Goal: Task Accomplishment & Management: Manage account settings

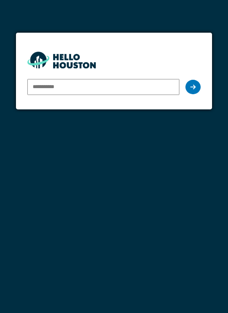
click at [51, 87] on input "email" at bounding box center [103, 87] width 152 height 16
type input "**********"
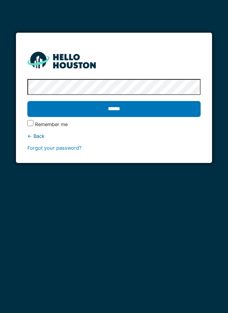
click at [176, 110] on input "******" at bounding box center [114, 109] width 174 height 16
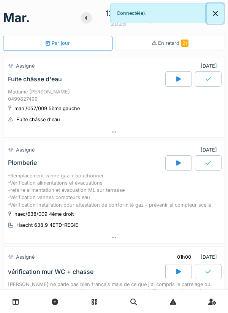
click at [209, 17] on button "Close" at bounding box center [215, 13] width 17 height 20
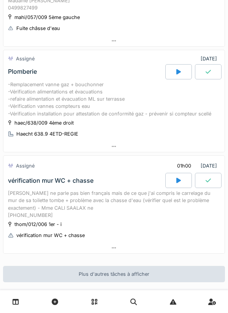
scroll to position [92, 0]
click at [172, 251] on div at bounding box center [113, 247] width 221 height 11
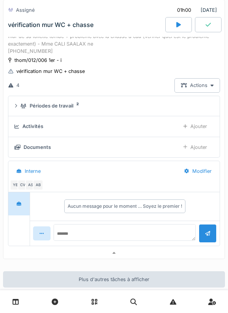
scroll to position [261, 0]
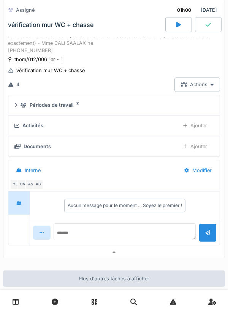
click at [172, 258] on div at bounding box center [113, 252] width 221 height 11
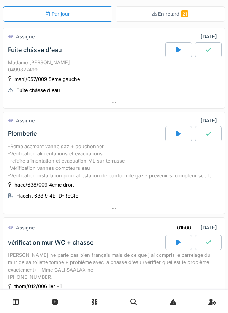
scroll to position [30, 0]
click at [172, 214] on div at bounding box center [113, 207] width 221 height 11
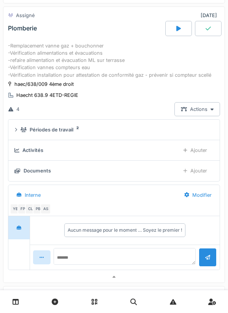
scroll to position [144, 0]
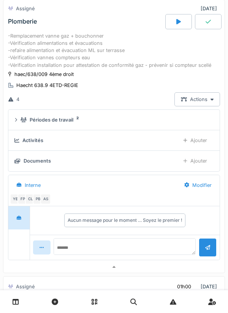
click at [34, 164] on div "Documents" at bounding box center [37, 160] width 27 height 7
click at [23, 204] on div "FP" at bounding box center [22, 199] width 11 height 11
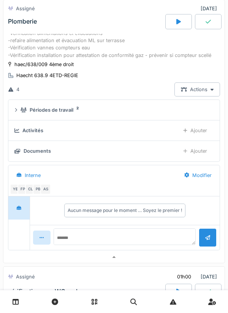
scroll to position [155, 0]
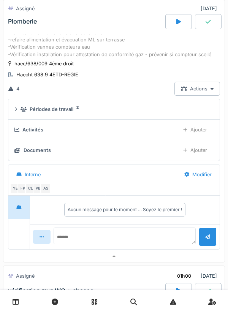
click at [35, 194] on div "PB" at bounding box center [38, 188] width 11 height 11
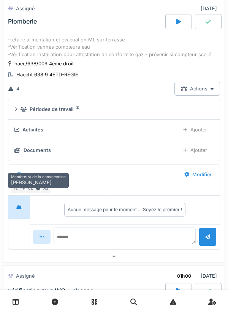
click at [174, 262] on div at bounding box center [113, 256] width 221 height 11
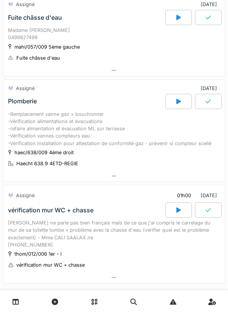
scroll to position [0, 0]
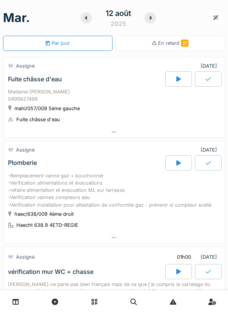
click at [151, 18] on icon at bounding box center [151, 18] width 2 height 4
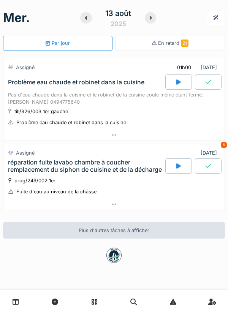
click at [87, 21] on div at bounding box center [85, 17] width 11 height 11
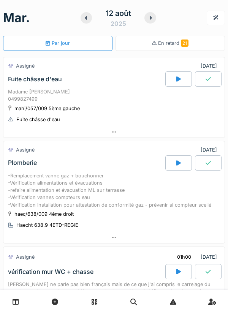
click at [203, 127] on div at bounding box center [113, 132] width 221 height 11
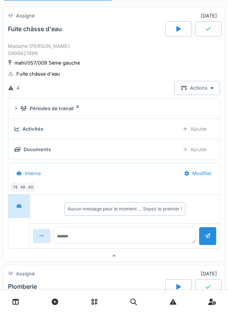
scroll to position [49, 0]
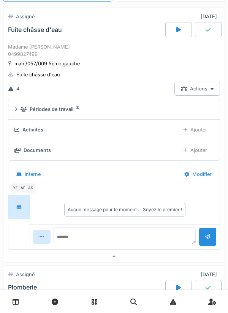
click at [35, 184] on div "AS" at bounding box center [30, 188] width 11 height 11
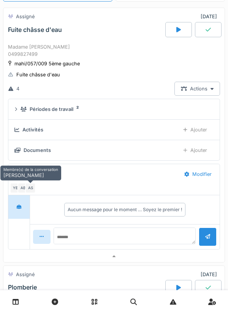
click at [24, 185] on div "AB" at bounding box center [22, 188] width 11 height 11
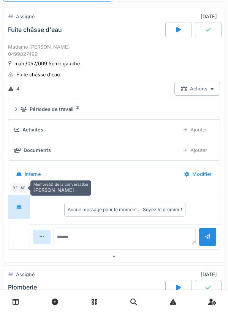
click at [38, 114] on summary "Périodes de travail 2" at bounding box center [113, 109] width 205 height 14
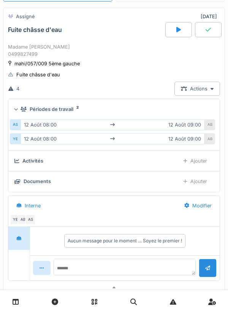
click at [31, 115] on summary "Périodes de travail 2" at bounding box center [113, 109] width 205 height 14
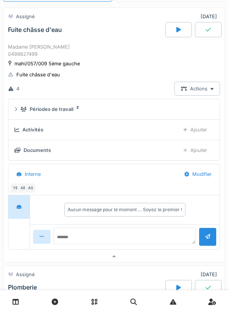
click at [168, 256] on div at bounding box center [113, 256] width 221 height 11
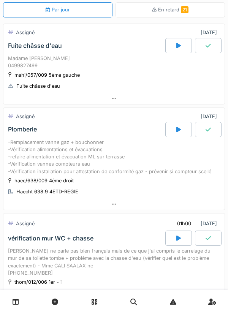
scroll to position [25, 0]
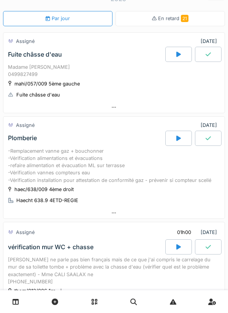
click at [172, 218] on div at bounding box center [113, 212] width 221 height 11
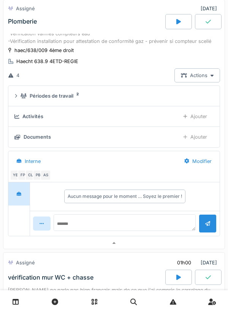
scroll to position [169, 0]
click at [30, 180] on div "CL" at bounding box center [30, 174] width 11 height 11
click at [158, 248] on div at bounding box center [113, 242] width 221 height 11
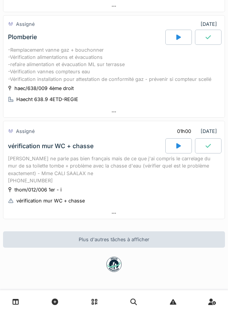
click at [173, 208] on div at bounding box center [113, 213] width 221 height 11
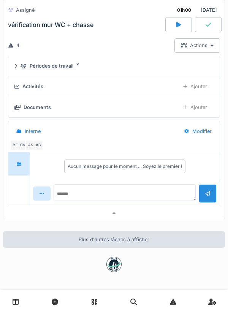
click at [172, 212] on div at bounding box center [113, 213] width 221 height 11
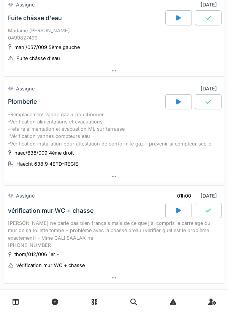
scroll to position [0, 0]
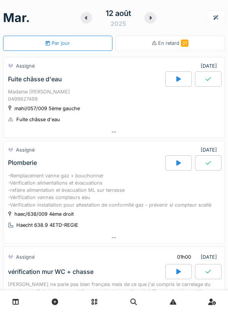
click at [152, 22] on div at bounding box center [149, 17] width 11 height 11
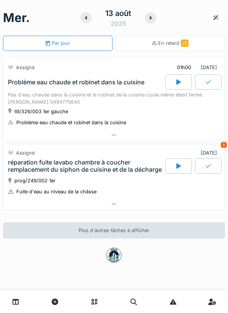
click at [145, 20] on div at bounding box center [150, 17] width 11 height 11
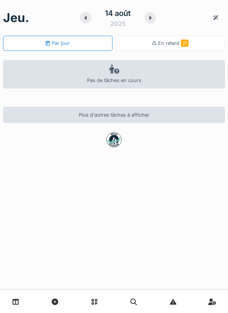
click at [150, 18] on icon at bounding box center [150, 18] width 2 height 4
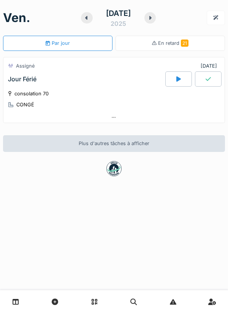
click at [165, 118] on div at bounding box center [113, 117] width 221 height 11
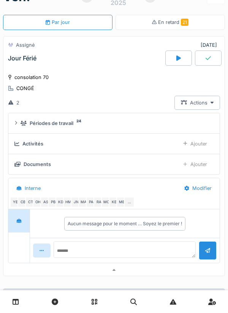
scroll to position [27, 0]
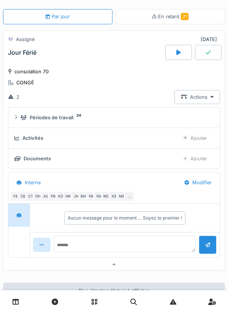
click at [133, 195] on div "…" at bounding box center [129, 196] width 11 height 11
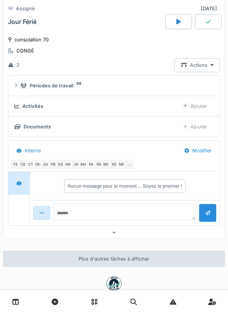
scroll to position [59, 0]
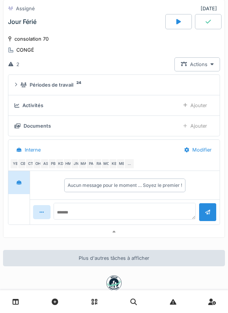
click at [133, 166] on div "…" at bounding box center [129, 163] width 11 height 11
click at [128, 167] on div "…" at bounding box center [129, 163] width 11 height 11
click at [125, 166] on div "…" at bounding box center [129, 163] width 11 height 11
click at [128, 168] on div "…" at bounding box center [129, 163] width 11 height 11
click at [128, 163] on div "…" at bounding box center [129, 163] width 11 height 11
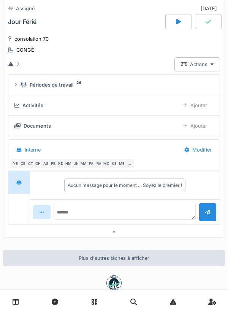
click at [128, 163] on div "…" at bounding box center [129, 163] width 11 height 11
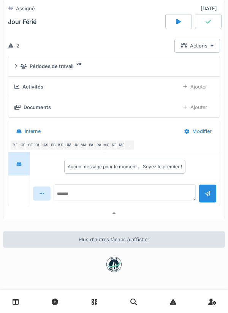
scroll to position [78, 0]
click at [129, 144] on div "…" at bounding box center [129, 145] width 11 height 11
click at [126, 146] on div "…" at bounding box center [129, 145] width 11 height 11
click at [128, 142] on div "…" at bounding box center [129, 145] width 11 height 11
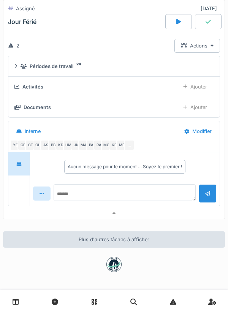
click at [128, 143] on div "…" at bounding box center [129, 145] width 11 height 11
click at [132, 147] on div "…" at bounding box center [129, 145] width 11 height 11
click at [129, 146] on div "…" at bounding box center [129, 145] width 11 height 11
click at [132, 143] on div "…" at bounding box center [129, 145] width 11 height 11
click at [128, 143] on div "…" at bounding box center [129, 145] width 11 height 11
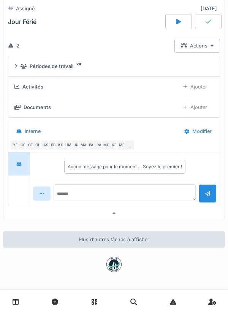
click at [129, 144] on div "…" at bounding box center [129, 145] width 11 height 11
click at [128, 145] on div "…" at bounding box center [129, 145] width 11 height 11
click at [151, 223] on div "[DATE] Par jour En retard 21 Assigné [DATE] Jour Férié consolation 70 CONGÉ 2 A…" at bounding box center [114, 156] width 228 height 313
click at [151, 213] on div at bounding box center [113, 213] width 221 height 11
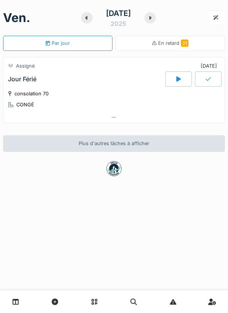
click at [171, 122] on div at bounding box center [113, 117] width 221 height 11
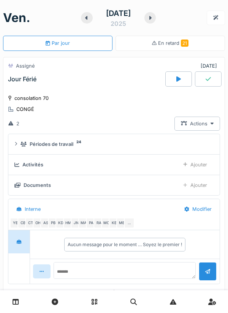
scroll to position [27, 0]
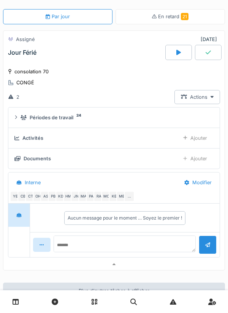
click at [127, 198] on div "…" at bounding box center [129, 196] width 11 height 11
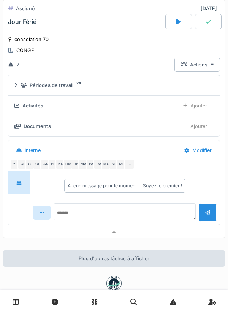
scroll to position [60, 0]
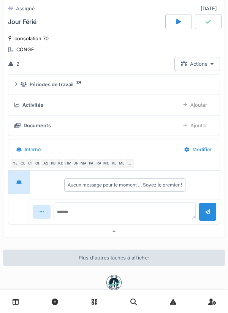
click at [129, 163] on div "…" at bounding box center [129, 163] width 11 height 11
click at [138, 228] on div at bounding box center [113, 231] width 221 height 11
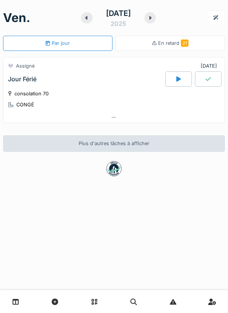
click at [174, 120] on div at bounding box center [113, 117] width 221 height 11
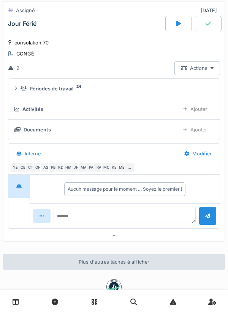
scroll to position [78, 0]
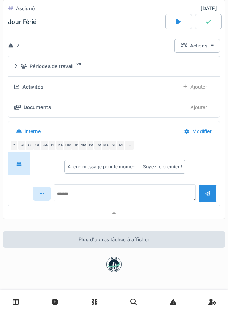
click at [133, 144] on div "…" at bounding box center [129, 145] width 11 height 11
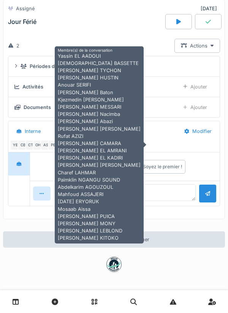
click at [168, 261] on div at bounding box center [114, 264] width 222 height 15
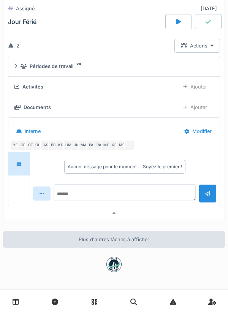
click at [173, 209] on div at bounding box center [113, 213] width 221 height 11
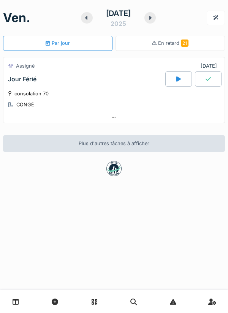
scroll to position [0, 0]
click at [150, 18] on icon at bounding box center [150, 18] width 2 height 4
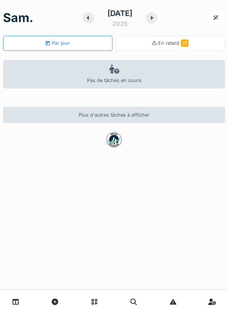
click at [88, 21] on icon at bounding box center [88, 18] width 3 height 6
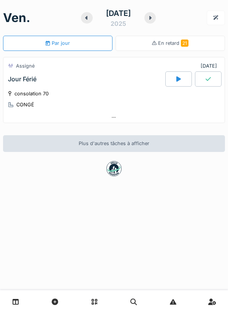
click at [150, 16] on icon at bounding box center [150, 18] width 3 height 6
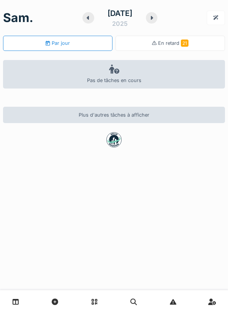
click at [150, 19] on div at bounding box center [151, 17] width 11 height 11
click at [151, 19] on icon at bounding box center [150, 18] width 2 height 4
click at [145, 19] on div at bounding box center [149, 17] width 11 height 11
click at [150, 18] on icon at bounding box center [151, 18] width 2 height 4
click at [150, 17] on icon at bounding box center [150, 18] width 3 height 6
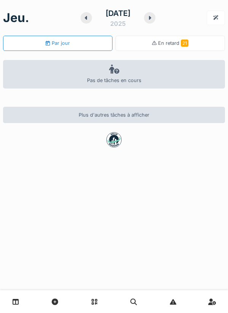
click at [150, 9] on div "[DATE]" at bounding box center [118, 18] width 75 height 24
click at [149, 20] on icon at bounding box center [149, 18] width 3 height 6
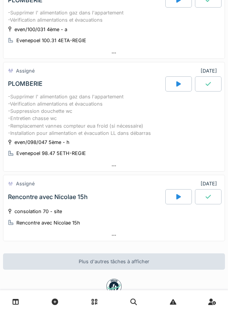
scroll to position [85, 0]
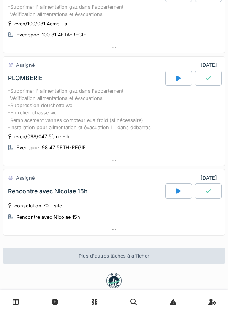
click at [190, 235] on div at bounding box center [113, 229] width 221 height 11
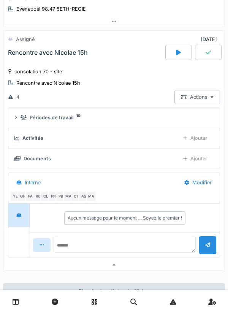
scroll to position [238, 0]
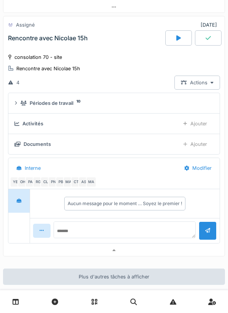
click at [92, 187] on div "MA" at bounding box center [91, 182] width 11 height 11
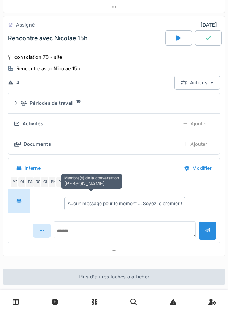
click at [76, 187] on div "CT" at bounding box center [76, 182] width 11 height 11
click at [78, 187] on div "CT" at bounding box center [76, 182] width 11 height 11
click at [84, 187] on div "AS" at bounding box center [83, 182] width 11 height 11
click at [69, 187] on div "MA" at bounding box center [68, 182] width 11 height 11
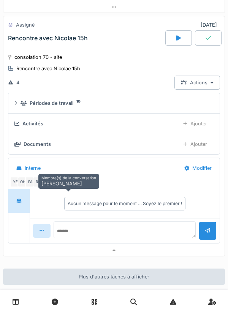
click at [61, 187] on div "PB" at bounding box center [60, 182] width 11 height 11
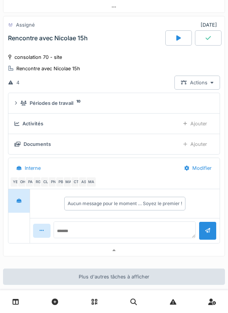
click at [52, 187] on div "PN" at bounding box center [53, 182] width 11 height 11
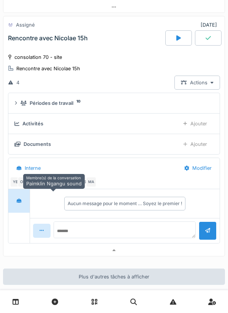
click at [46, 187] on div "CL" at bounding box center [45, 182] width 11 height 11
click at [40, 187] on div "RG" at bounding box center [38, 182] width 11 height 11
click at [31, 187] on div "PA" at bounding box center [30, 182] width 11 height 11
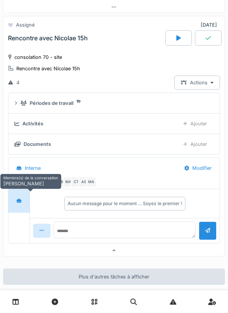
click at [24, 187] on div "OH" at bounding box center [22, 182] width 11 height 11
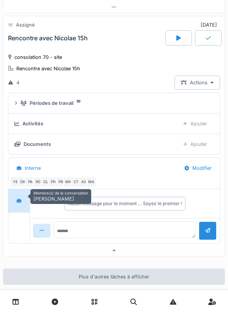
click at [25, 208] on div at bounding box center [19, 201] width 18 height 14
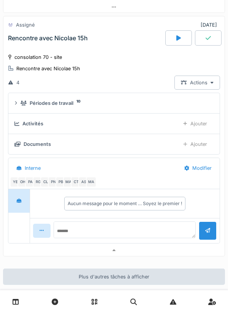
click at [23, 187] on div "OH" at bounding box center [22, 182] width 11 height 11
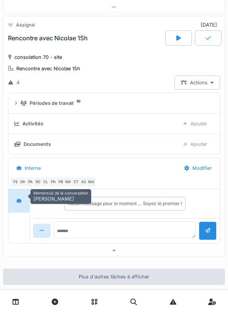
click at [21, 187] on div "OH" at bounding box center [22, 182] width 11 height 11
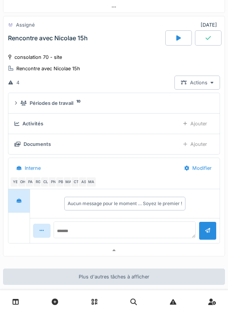
click at [10, 187] on div "YE" at bounding box center [15, 182] width 11 height 11
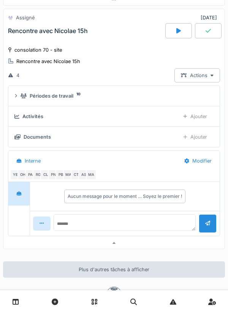
scroll to position [247, 0]
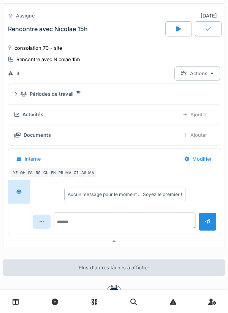
click at [168, 98] on div "Périodes de travail 10" at bounding box center [116, 93] width 190 height 7
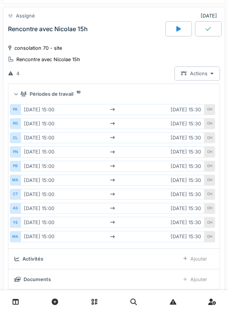
click at [16, 115] on div "PA" at bounding box center [15, 109] width 11 height 11
click at [15, 129] on div "RG" at bounding box center [15, 123] width 11 height 11
click at [19, 143] on div "CL" at bounding box center [15, 137] width 11 height 11
click at [19, 157] on div "PN" at bounding box center [15, 151] width 11 height 11
click at [19, 172] on div "PB" at bounding box center [15, 166] width 11 height 11
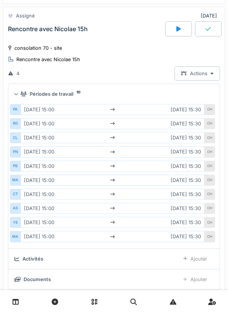
click at [20, 186] on div "MA" at bounding box center [15, 180] width 11 height 11
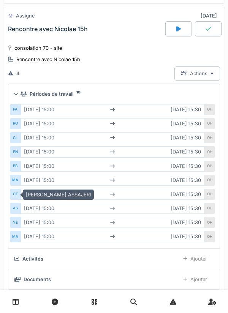
click at [20, 200] on div "CT" at bounding box center [15, 194] width 11 height 11
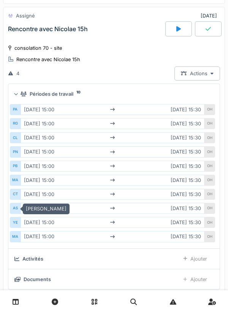
click at [18, 214] on div "AS" at bounding box center [15, 208] width 11 height 11
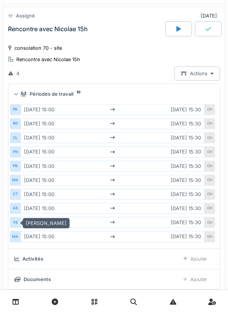
click at [19, 214] on div "AS" at bounding box center [15, 208] width 11 height 11
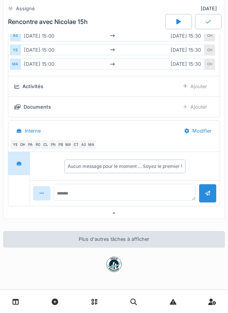
click at [176, 216] on div at bounding box center [113, 213] width 221 height 11
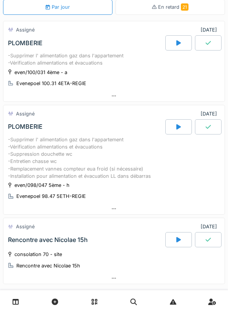
scroll to position [0, 0]
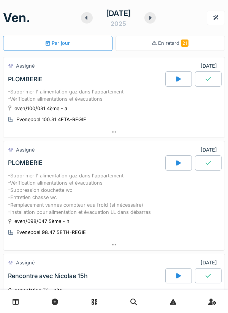
click at [153, 22] on div at bounding box center [149, 17] width 11 height 11
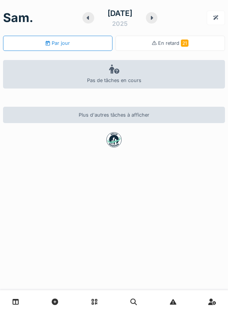
click at [153, 27] on div "[DATE]" at bounding box center [119, 18] width 75 height 24
click at [152, 20] on icon at bounding box center [151, 18] width 3 height 6
click at [152, 21] on icon at bounding box center [150, 18] width 3 height 6
click at [152, 21] on div at bounding box center [149, 17] width 11 height 11
click at [152, 20] on icon at bounding box center [150, 18] width 3 height 6
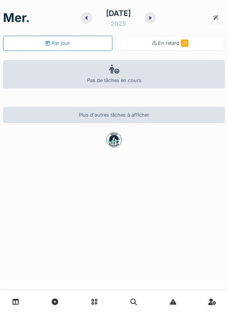
click at [152, 19] on icon at bounding box center [150, 18] width 3 height 6
click at [153, 20] on div at bounding box center [149, 17] width 11 height 11
click at [153, 22] on div at bounding box center [149, 17] width 11 height 11
click at [153, 20] on icon at bounding box center [151, 18] width 3 height 6
click at [151, 18] on icon at bounding box center [150, 18] width 2 height 4
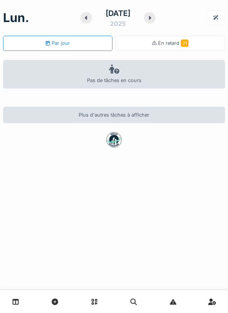
click at [155, 16] on div at bounding box center [149, 17] width 11 height 11
click at [156, 16] on div at bounding box center [149, 17] width 11 height 11
click at [152, 17] on icon at bounding box center [150, 18] width 2 height 4
click at [151, 18] on icon at bounding box center [150, 18] width 2 height 4
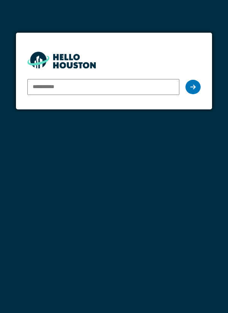
click at [140, 86] on input "email" at bounding box center [103, 87] width 152 height 16
type input "**********"
click at [161, 88] on input "**********" at bounding box center [103, 87] width 152 height 16
click at [192, 87] on icon at bounding box center [192, 87] width 5 height 6
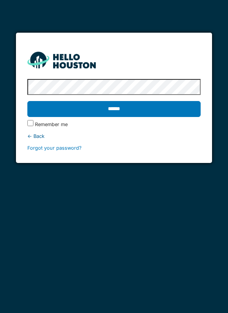
click at [35, 125] on label "Remember me" at bounding box center [51, 124] width 33 height 7
click at [169, 114] on input "******" at bounding box center [114, 109] width 174 height 16
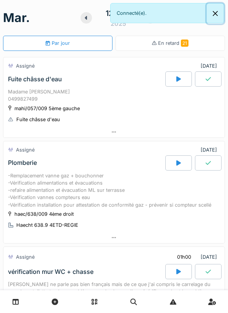
click at [221, 15] on button "Close" at bounding box center [215, 13] width 17 height 20
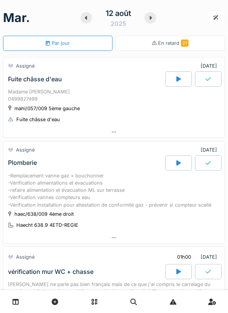
click at [150, 134] on div at bounding box center [113, 132] width 221 height 11
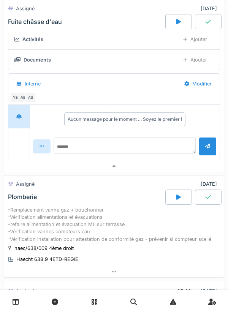
scroll to position [141, 0]
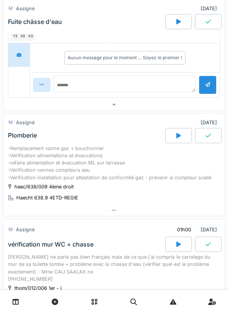
click at [122, 215] on div at bounding box center [113, 210] width 221 height 11
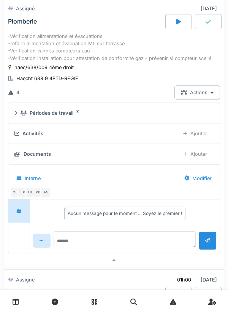
scroll to position [327, 0]
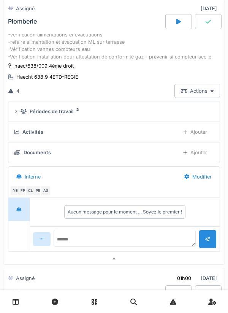
click at [153, 115] on div "Périodes de travail 2" at bounding box center [116, 111] width 190 height 7
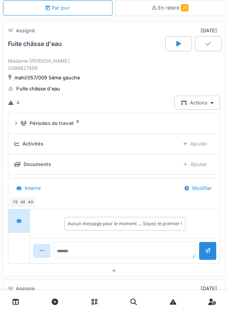
scroll to position [0, 0]
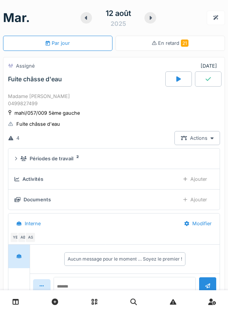
click at [151, 21] on icon at bounding box center [150, 18] width 3 height 6
click at [152, 20] on icon at bounding box center [150, 18] width 3 height 6
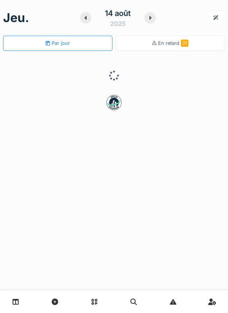
click at [151, 21] on div at bounding box center [149, 17] width 11 height 11
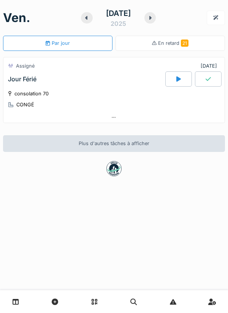
click at [146, 18] on div at bounding box center [149, 17] width 11 height 11
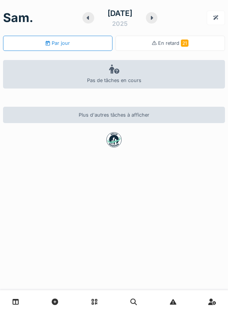
click at [153, 22] on div at bounding box center [151, 17] width 11 height 11
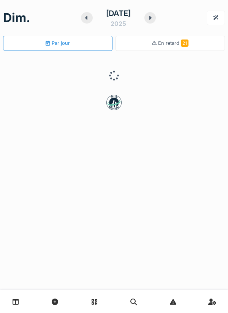
click at [155, 21] on div at bounding box center [149, 17] width 11 height 11
click at [154, 19] on div at bounding box center [149, 17] width 11 height 11
click at [151, 18] on icon at bounding box center [151, 18] width 2 height 4
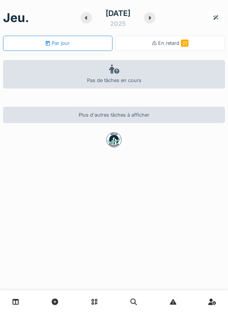
click at [155, 19] on div at bounding box center [149, 17] width 11 height 11
click at [155, 18] on div at bounding box center [149, 17] width 11 height 11
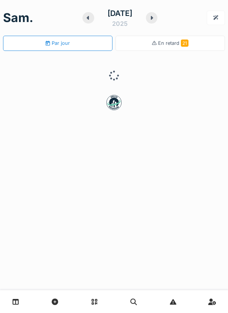
click at [157, 18] on div at bounding box center [151, 17] width 11 height 11
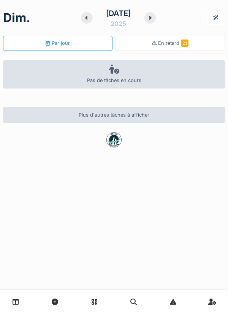
click at [150, 20] on div at bounding box center [149, 17] width 11 height 11
click at [151, 20] on icon at bounding box center [149, 18] width 3 height 6
click at [152, 19] on icon at bounding box center [150, 18] width 3 height 6
click at [150, 21] on icon at bounding box center [150, 18] width 3 height 6
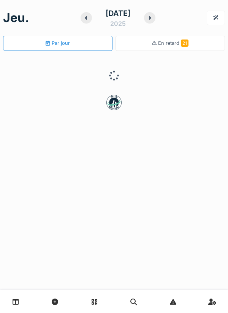
click at [151, 18] on icon at bounding box center [150, 18] width 2 height 4
click at [152, 18] on icon at bounding box center [150, 18] width 2 height 4
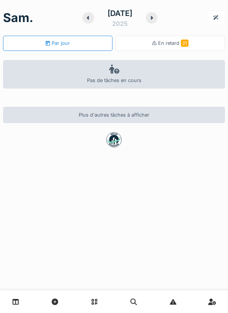
click at [153, 19] on icon at bounding box center [151, 18] width 3 height 6
click at [155, 19] on div at bounding box center [149, 17] width 11 height 11
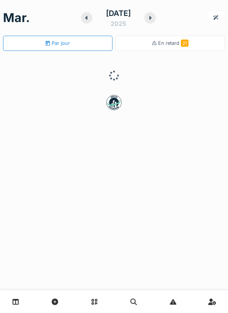
click at [156, 18] on div at bounding box center [149, 17] width 11 height 11
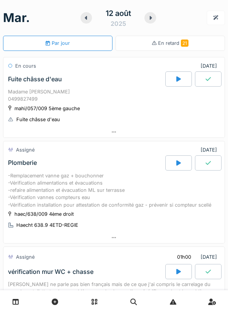
click at [177, 82] on div at bounding box center [178, 78] width 27 height 15
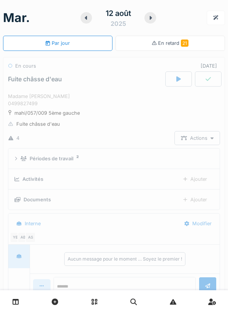
scroll to position [27, 0]
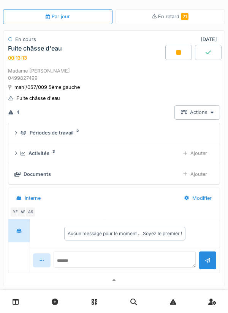
click at [182, 55] on div at bounding box center [178, 52] width 27 height 15
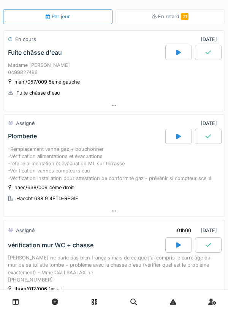
click at [155, 142] on div "Plomberie" at bounding box center [85, 136] width 159 height 15
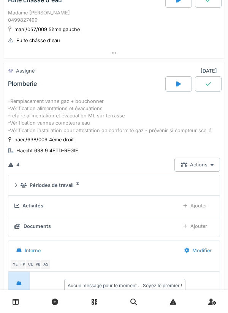
scroll to position [111, 0]
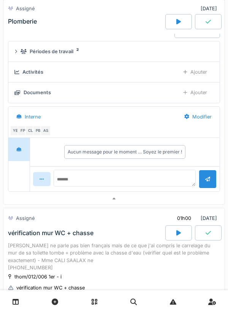
click at [191, 204] on div at bounding box center [113, 198] width 221 height 11
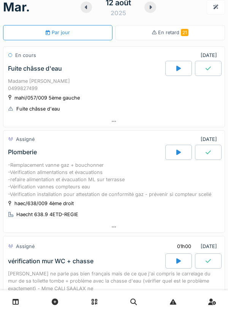
scroll to position [0, 0]
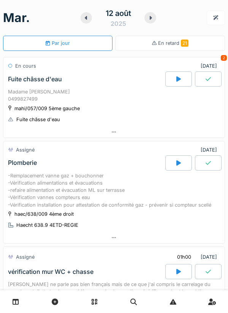
click at [152, 13] on div at bounding box center [149, 17] width 11 height 11
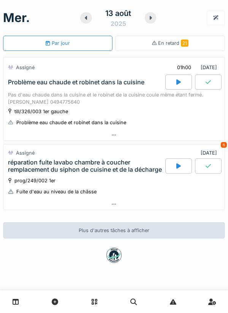
click at [152, 21] on icon at bounding box center [150, 18] width 3 height 6
